Goal: Task Accomplishment & Management: Use online tool/utility

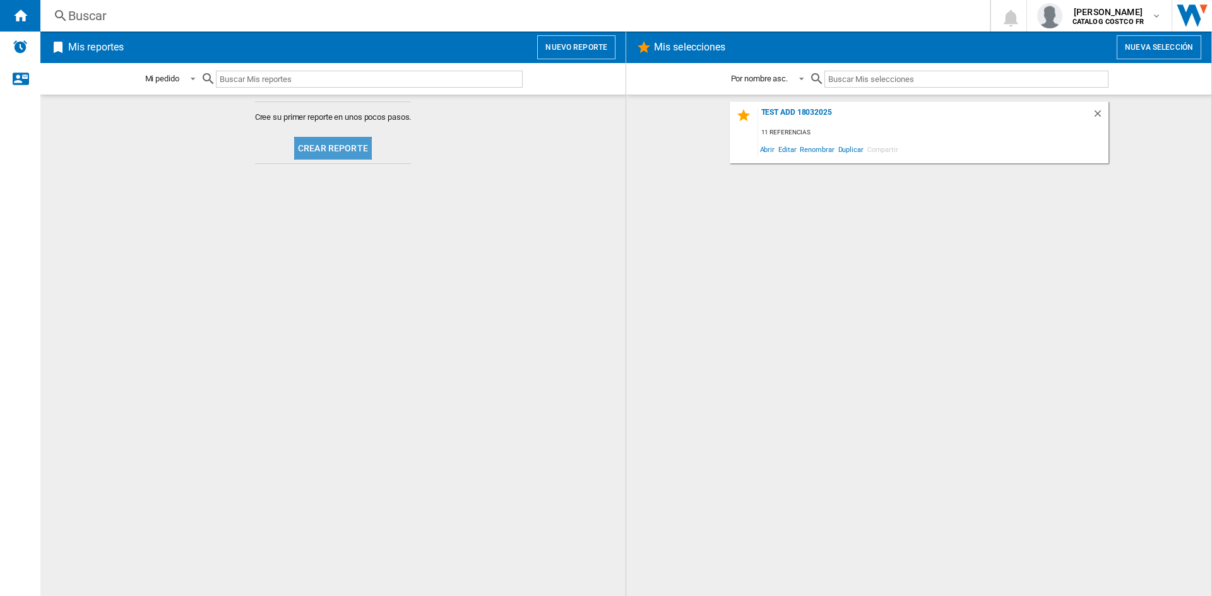
click at [334, 146] on button "Crear reporte" at bounding box center [333, 148] width 78 height 23
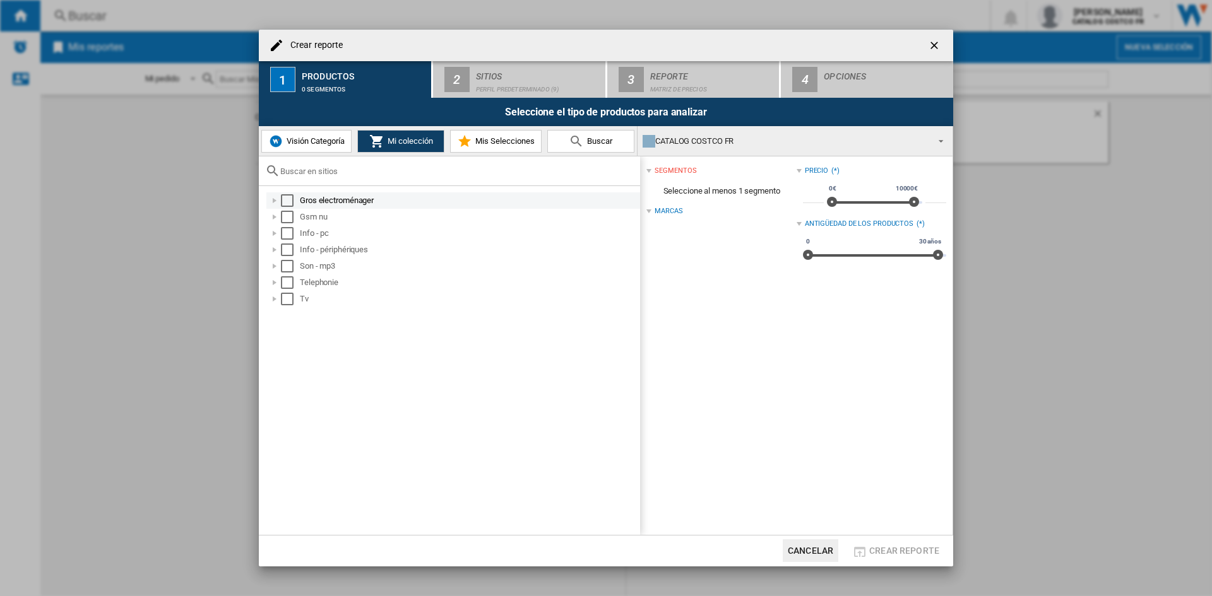
click at [283, 198] on div "Select" at bounding box center [287, 200] width 13 height 13
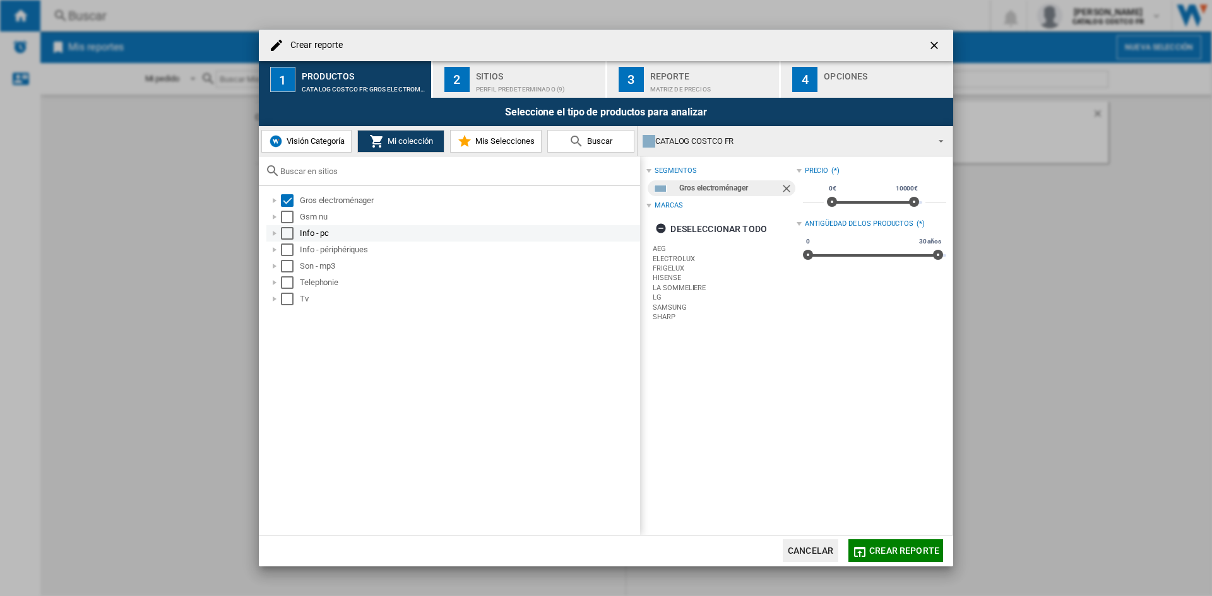
drag, startPoint x: 288, startPoint y: 211, endPoint x: 288, endPoint y: 227, distance: 15.8
click at [288, 213] on div "Select" at bounding box center [287, 217] width 13 height 13
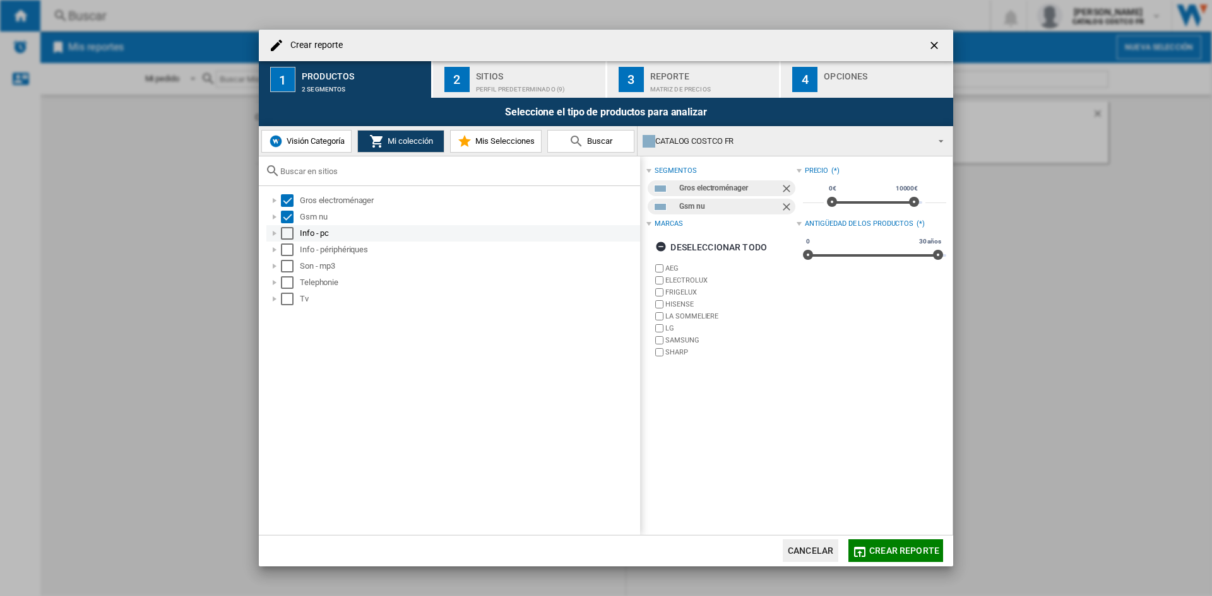
click at [288, 229] on div "Select" at bounding box center [287, 233] width 13 height 13
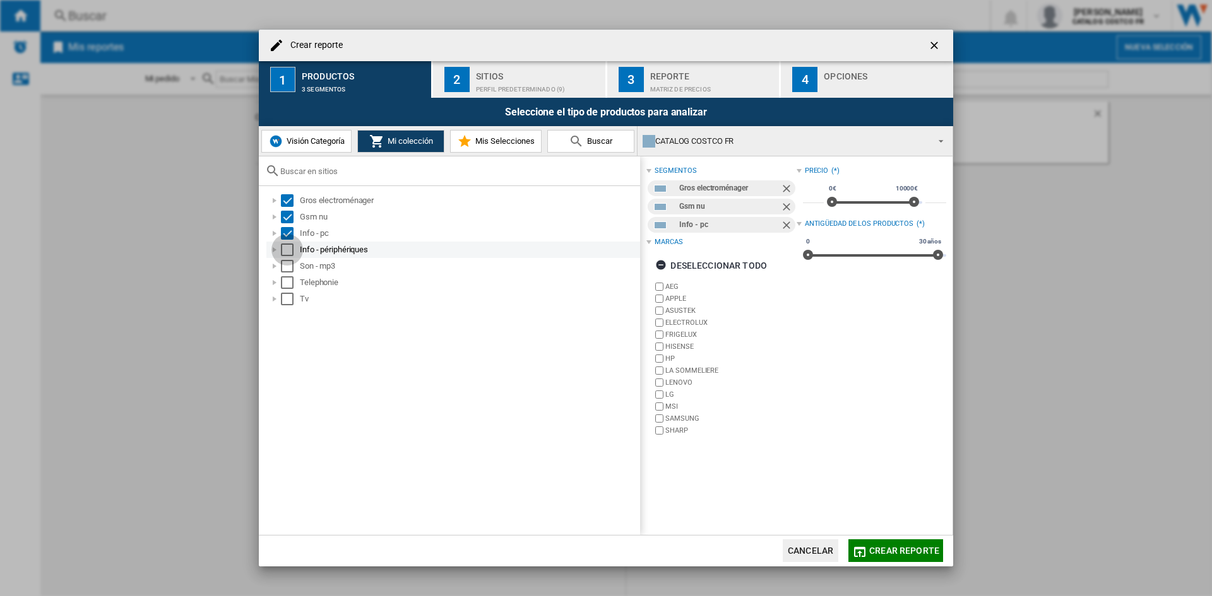
click at [289, 245] on div "Select" at bounding box center [287, 250] width 13 height 13
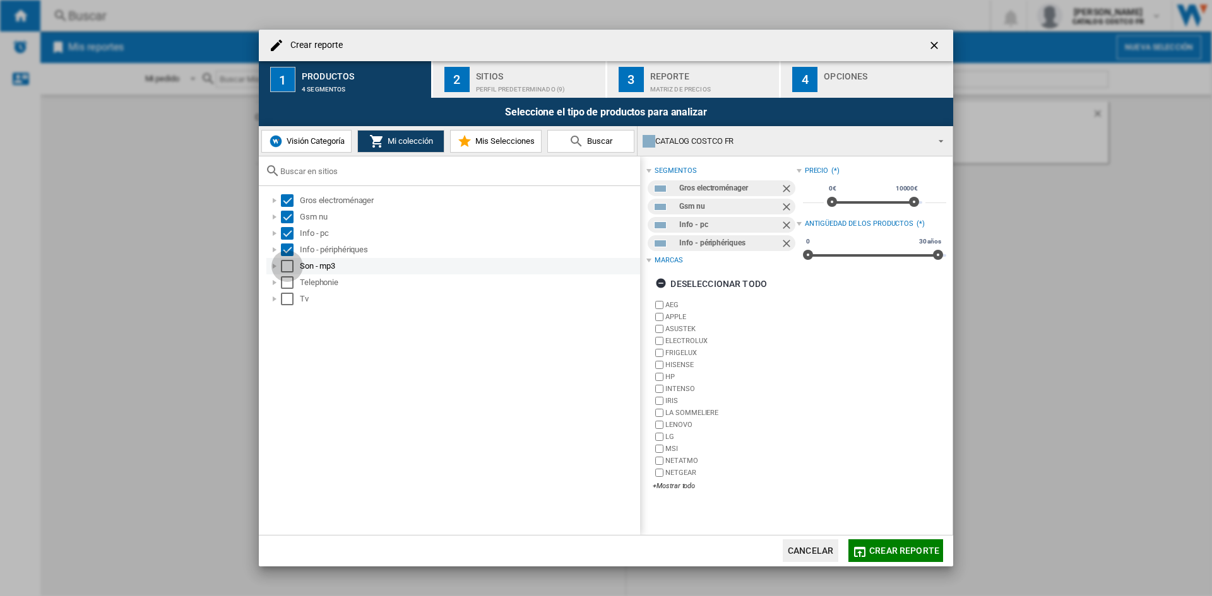
click at [289, 271] on div "Select" at bounding box center [287, 266] width 13 height 13
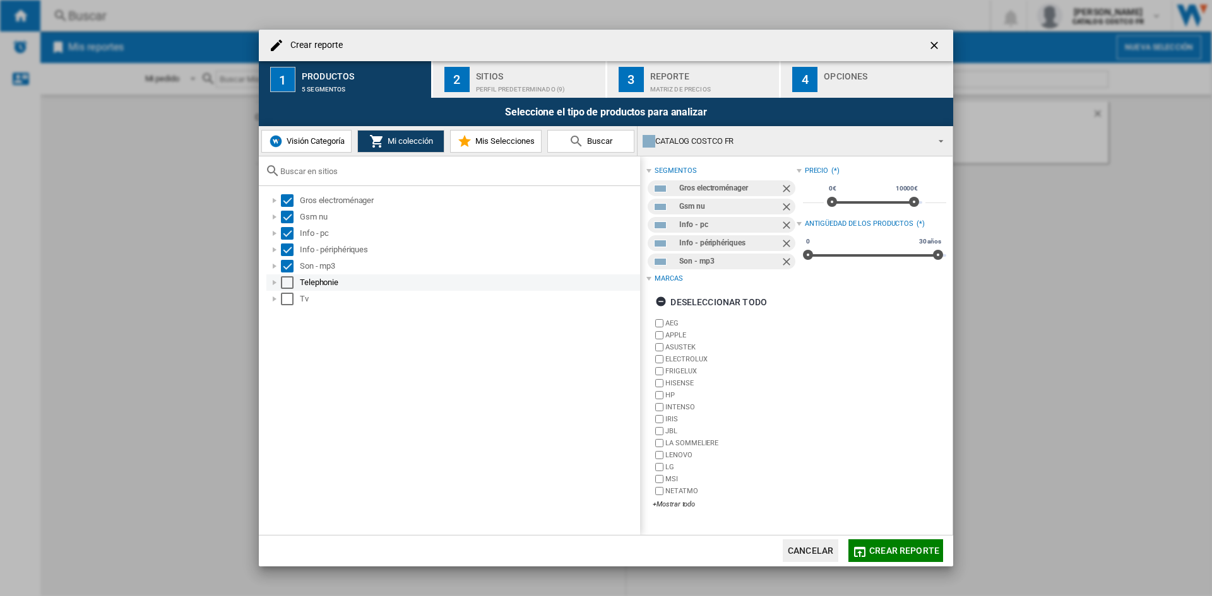
click at [289, 283] on div "Select" at bounding box center [287, 282] width 13 height 13
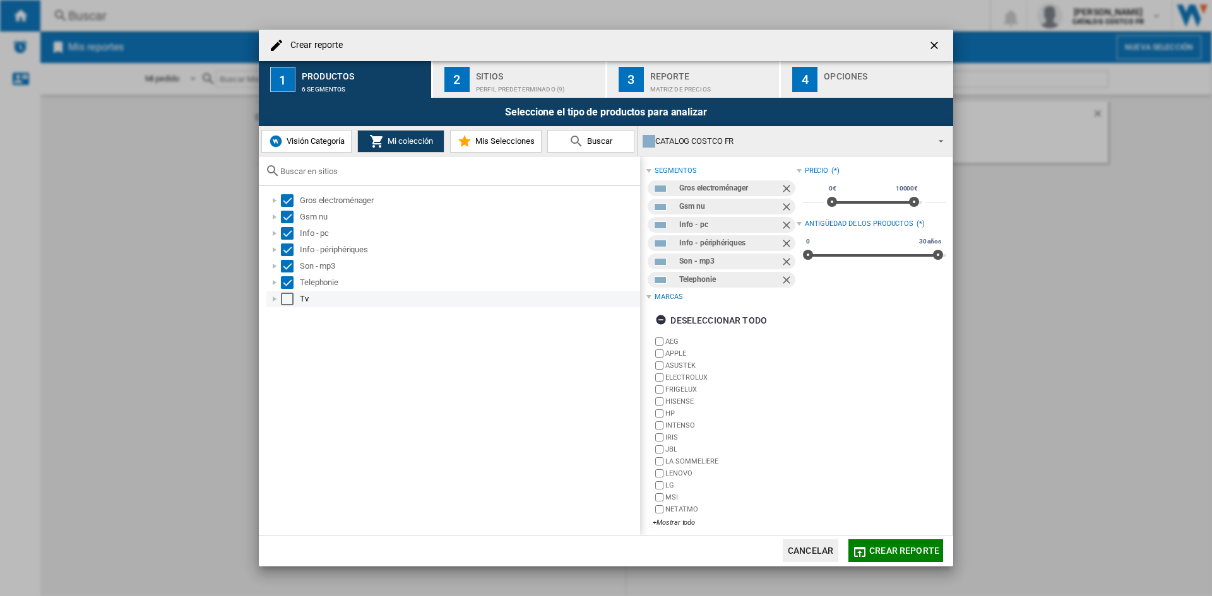
click at [290, 300] on div "Select" at bounding box center [287, 299] width 13 height 13
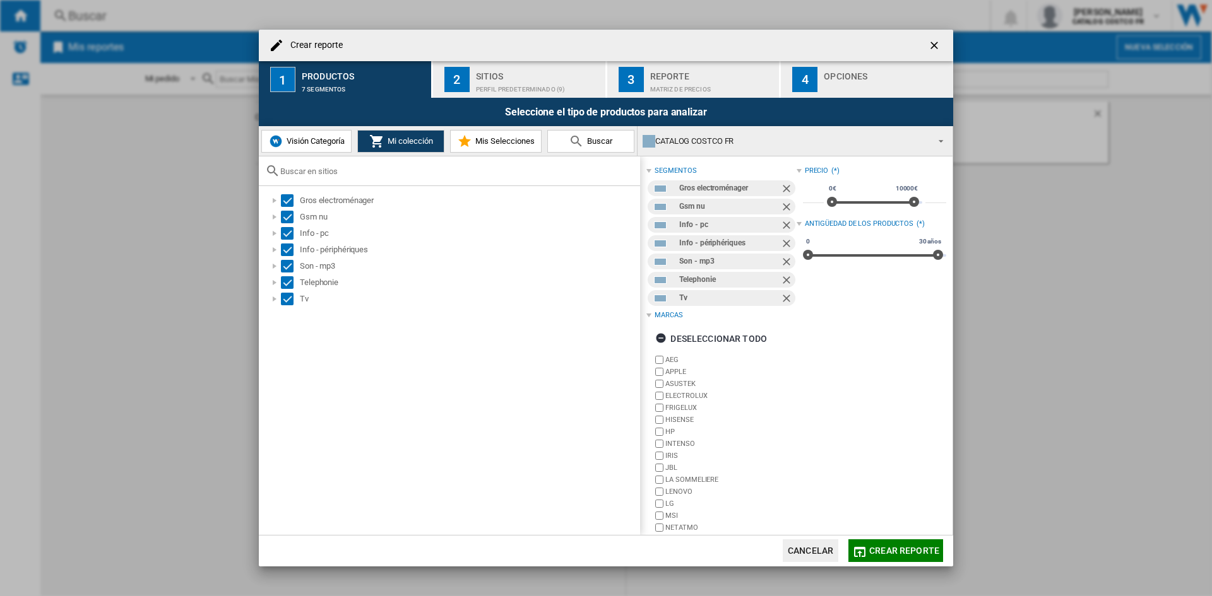
click at [511, 83] on div "Perfil predeterminado (9)" at bounding box center [538, 86] width 124 height 13
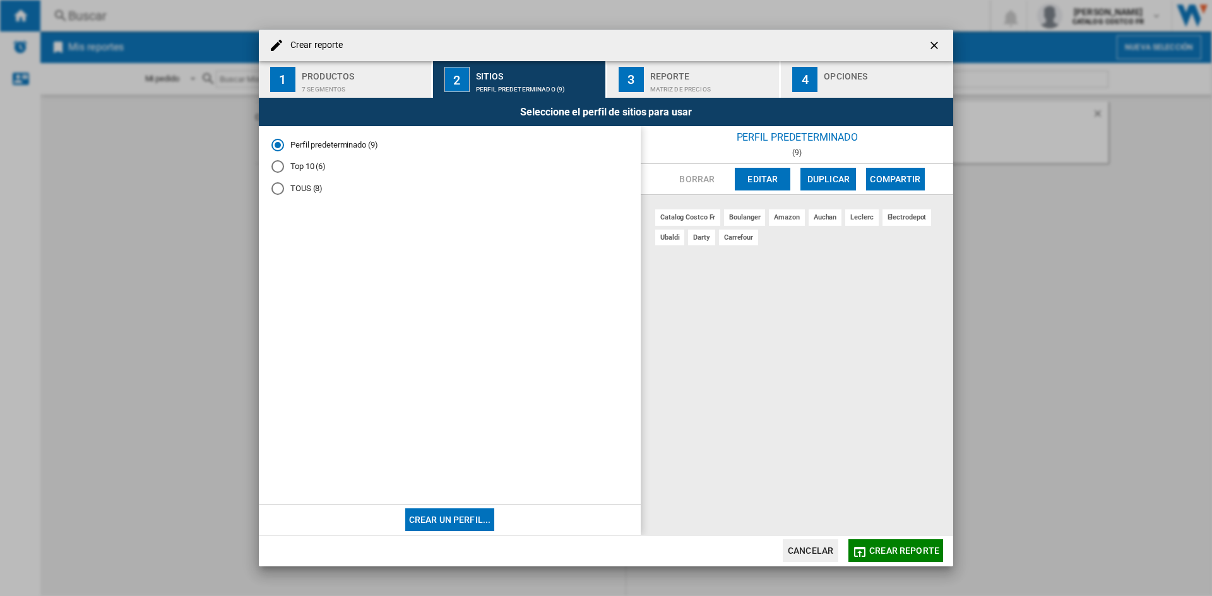
click at [843, 87] on div "button" at bounding box center [886, 86] width 124 height 13
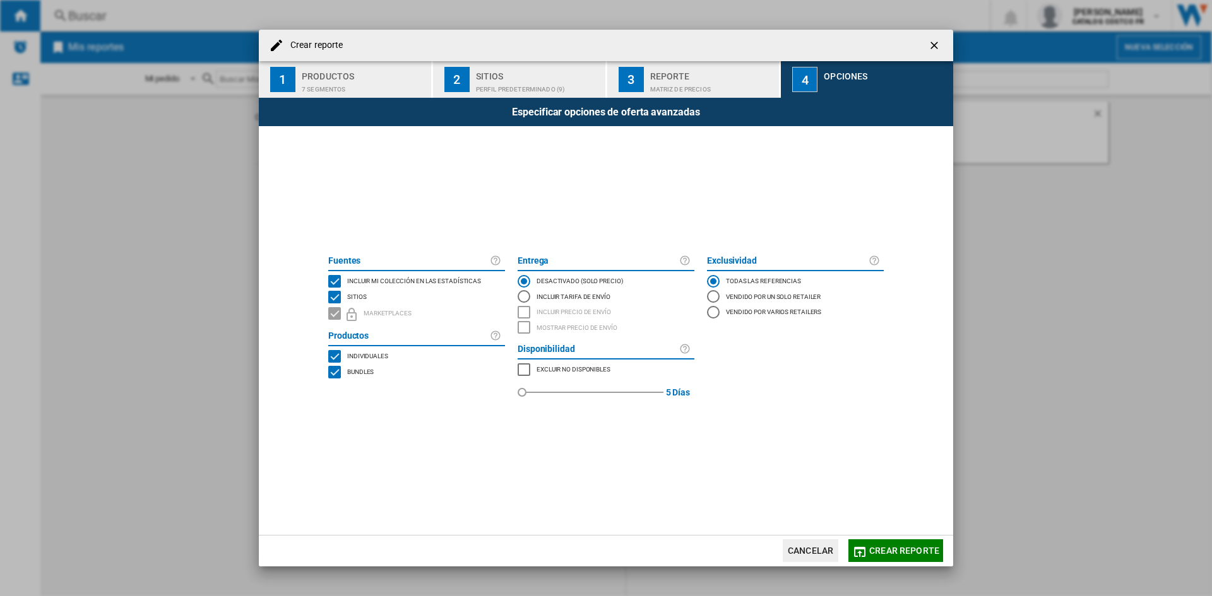
click at [876, 538] on md-dialog-actions "Cancelar Crear reporte" at bounding box center [606, 551] width 694 height 32
click at [876, 545] on button "Crear reporte" at bounding box center [895, 551] width 95 height 23
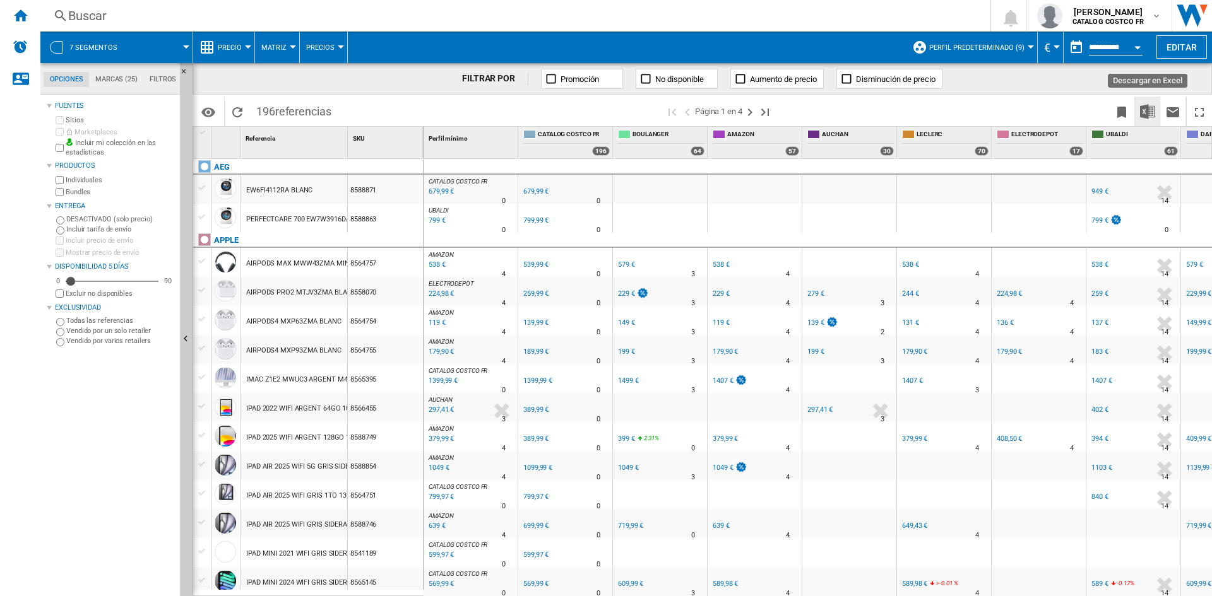
click at [1148, 114] on img "Descargar en Excel" at bounding box center [1147, 111] width 15 height 15
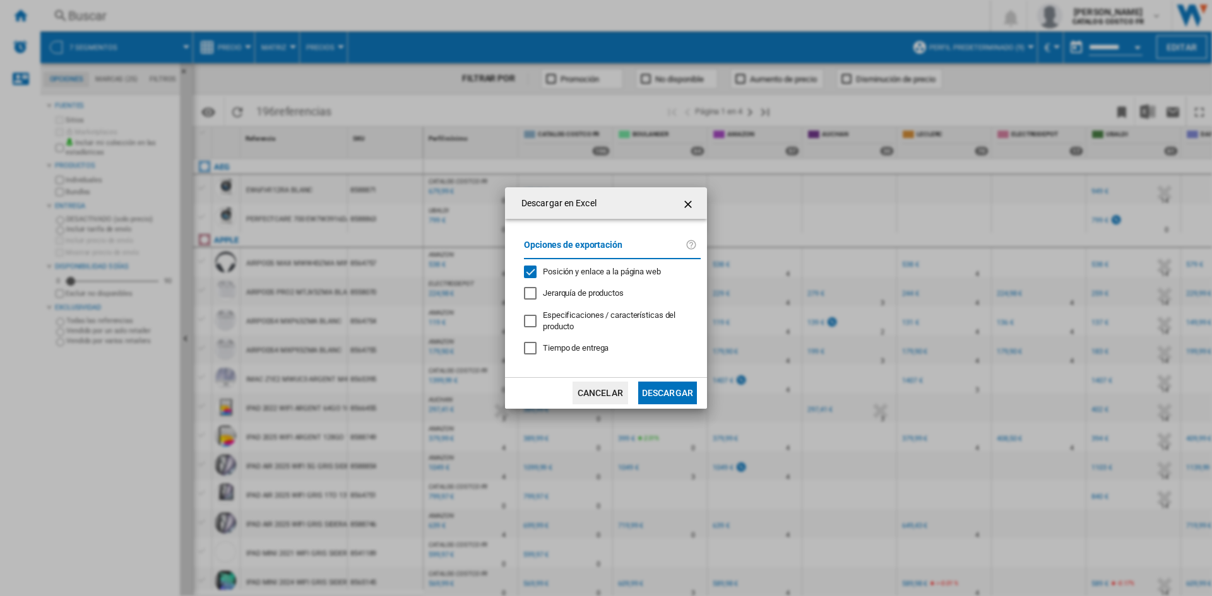
click at [676, 391] on button "Descargar" at bounding box center [667, 393] width 59 height 23
